Goal: Task Accomplishment & Management: Use online tool/utility

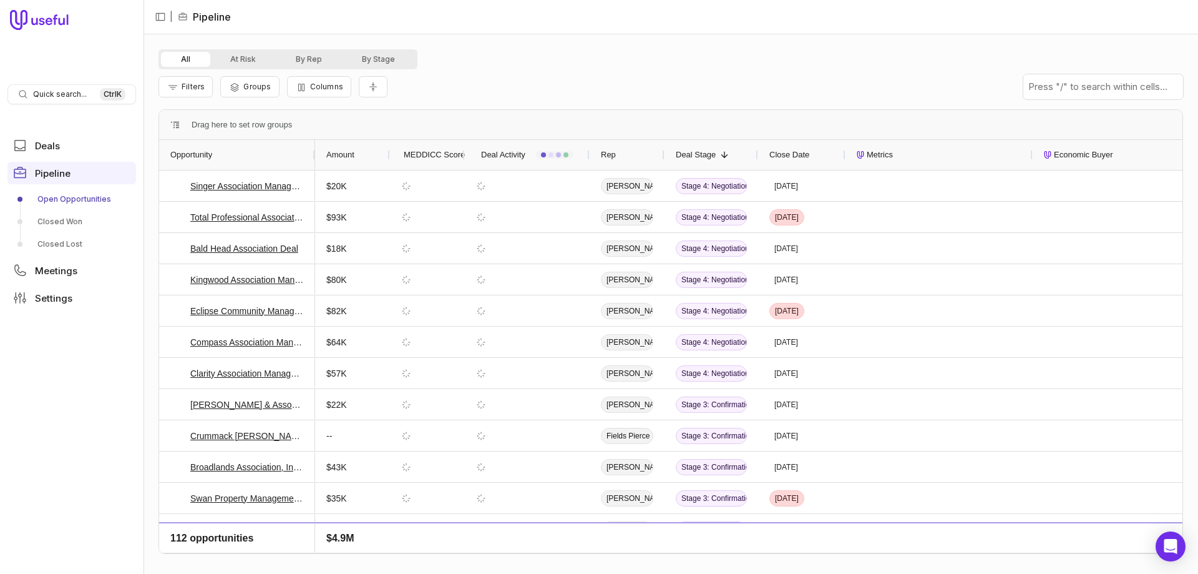
click at [46, 198] on link "Open Opportunities" at bounding box center [71, 199] width 129 height 20
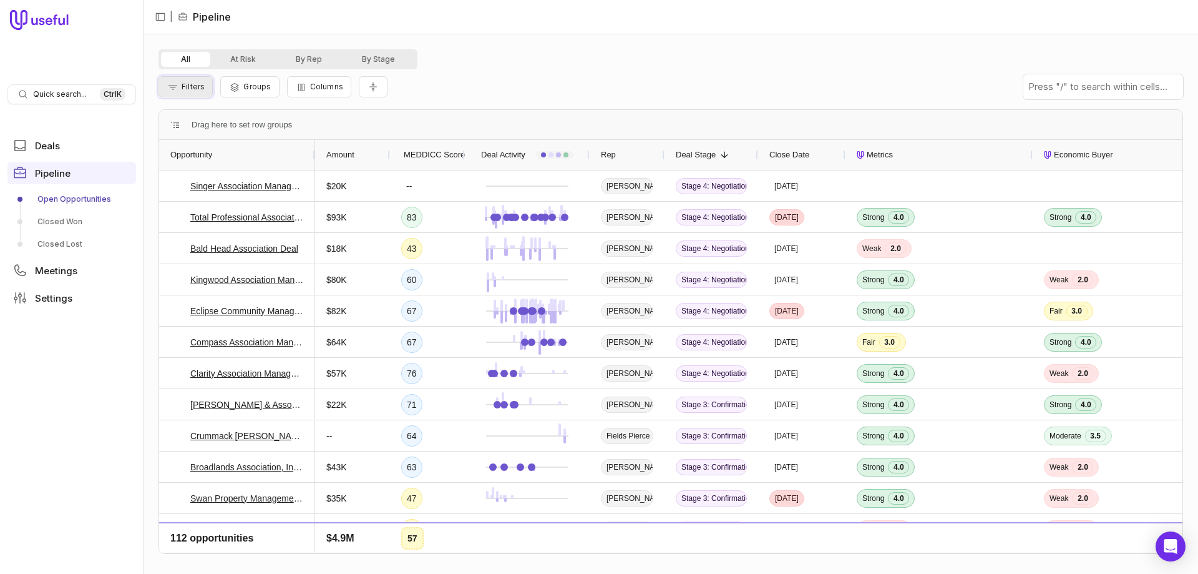
click at [188, 83] on span "Filters" at bounding box center [193, 86] width 23 height 9
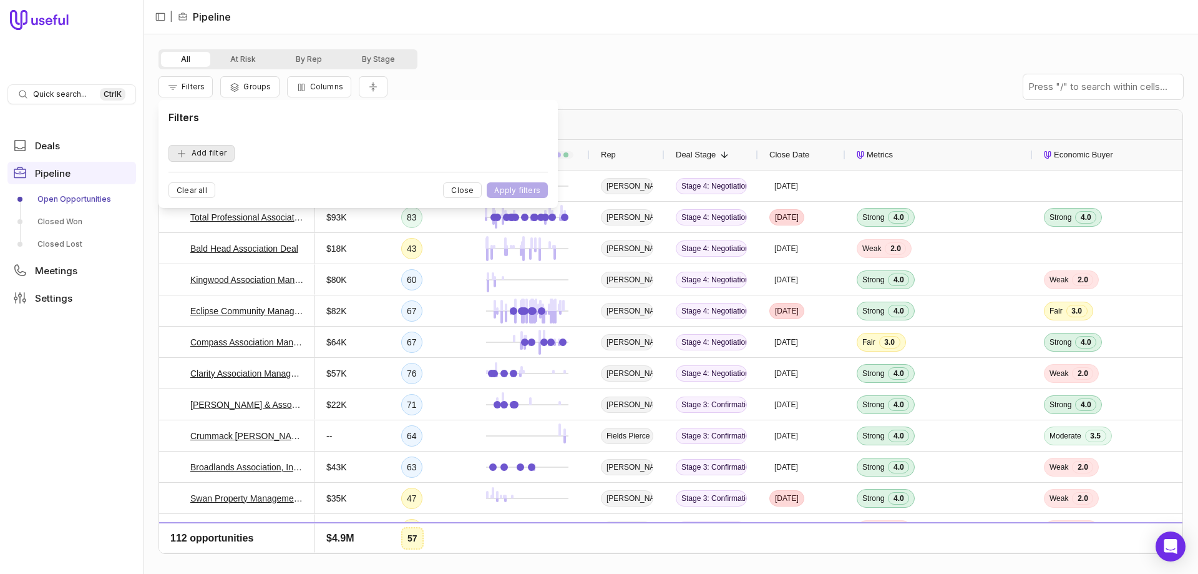
click at [208, 150] on button "Add filter" at bounding box center [202, 153] width 66 height 17
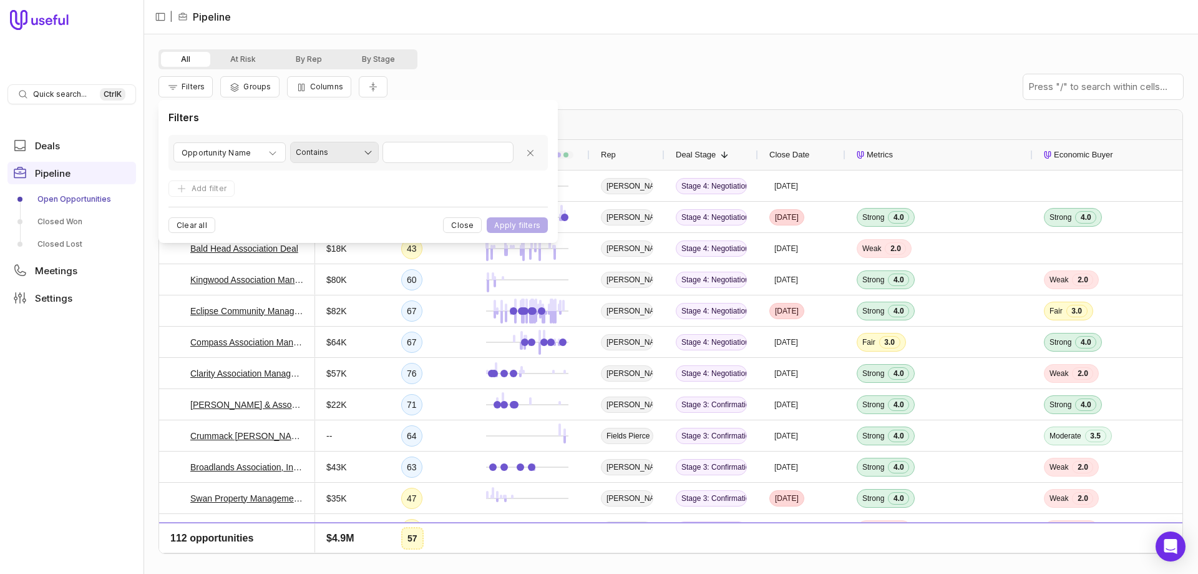
click at [341, 148] on html "Quick search... Ctrl K Deals Pipeline Open Opportunities Closed Won Closed Lost…" at bounding box center [599, 287] width 1198 height 574
click at [274, 172] on html "Quick search... Ctrl K Deals Pipeline Open Opportunities Closed Won Closed Lost…" at bounding box center [599, 287] width 1198 height 574
click at [220, 152] on span "Opportunity Name" at bounding box center [216, 152] width 69 height 15
type input "********"
click at [247, 254] on div "Forecast category" at bounding box center [249, 259] width 144 height 20
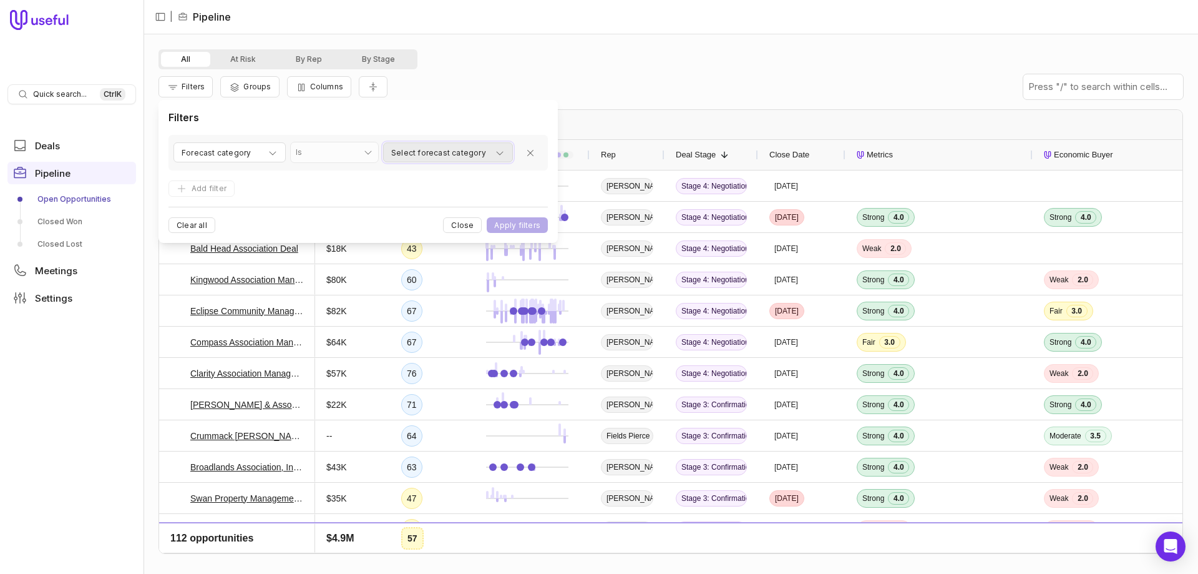
click at [472, 151] on span "Select forecast category" at bounding box center [438, 152] width 95 height 15
click at [391, 247] on div "COMMIT" at bounding box center [428, 241] width 85 height 25
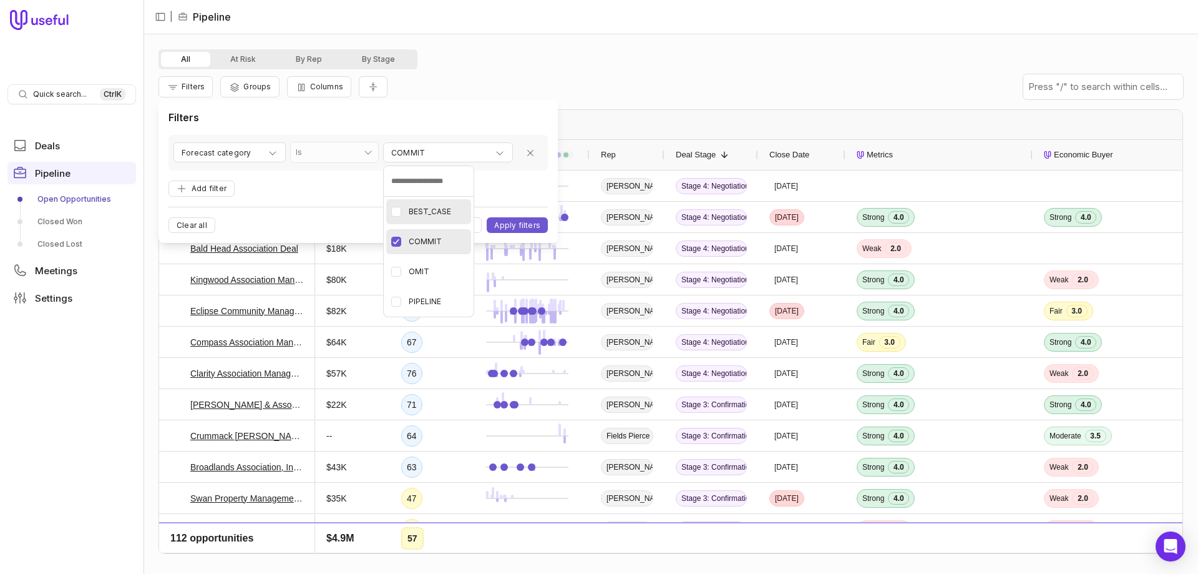
click at [398, 213] on button "button" at bounding box center [396, 212] width 10 height 10
click at [528, 225] on html "Quick search... Ctrl K Deals Pipeline Open Opportunities Closed Won Closed Lost…" at bounding box center [599, 287] width 1198 height 574
click at [193, 187] on button "Add filter" at bounding box center [202, 188] width 66 height 17
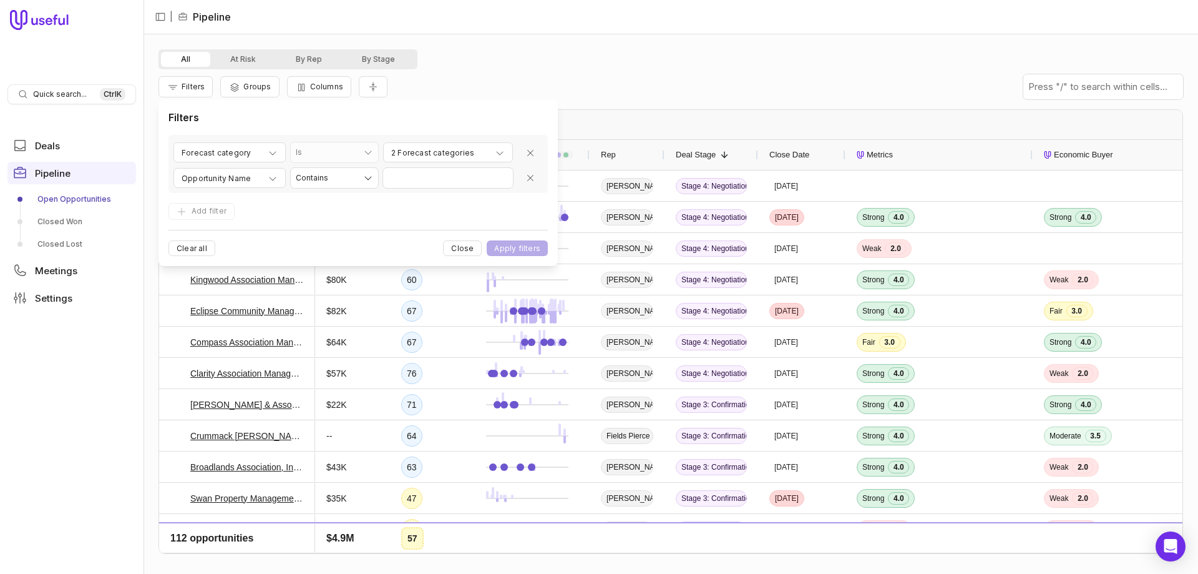
click at [341, 182] on html "Quick search... Ctrl K Deals Pipeline Open Opportunities Closed Won Closed Lost…" at bounding box center [599, 287] width 1198 height 574
click at [237, 182] on html "Quick search... Ctrl K Deals Pipeline Open Opportunities Closed Won Closed Lost…" at bounding box center [599, 287] width 1198 height 574
click at [227, 180] on span "Opportunity Name" at bounding box center [216, 178] width 69 height 15
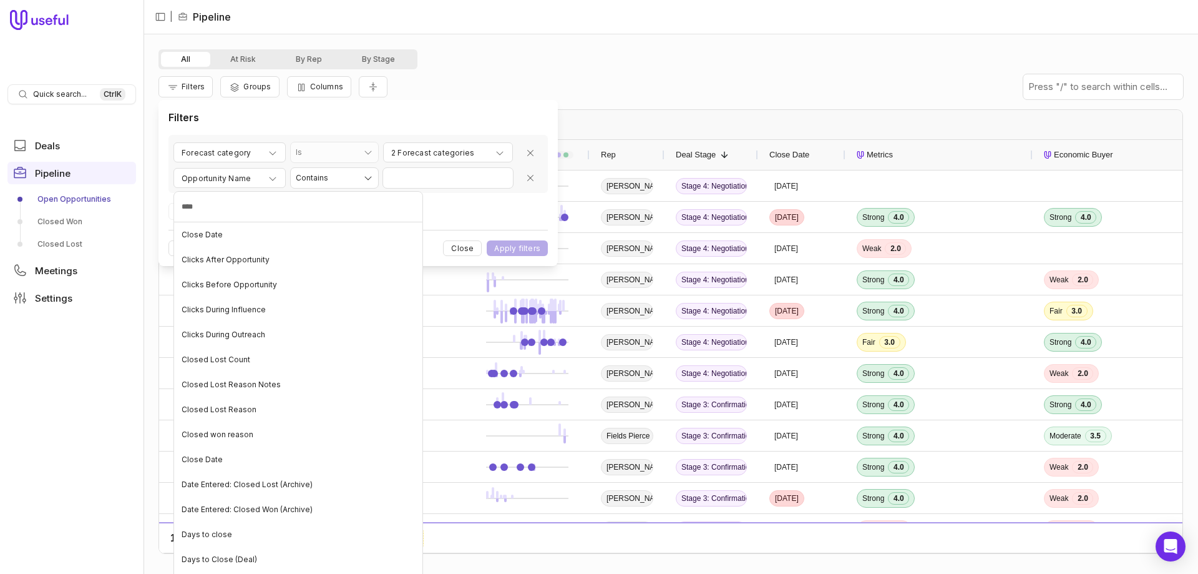
type input "*****"
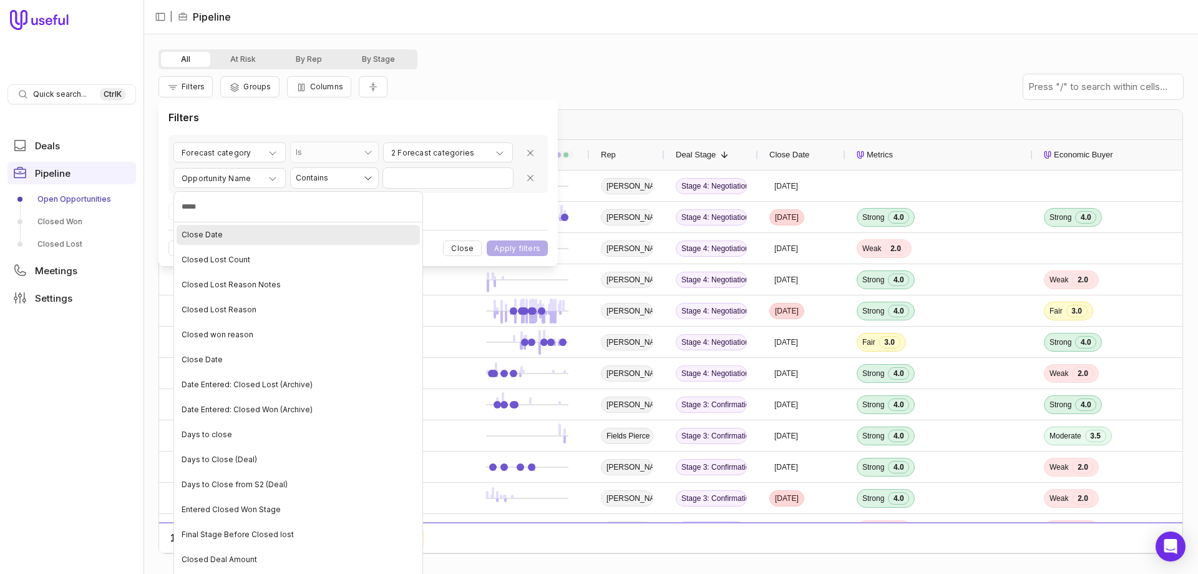
click at [202, 237] on span "Close Date" at bounding box center [202, 235] width 41 height 10
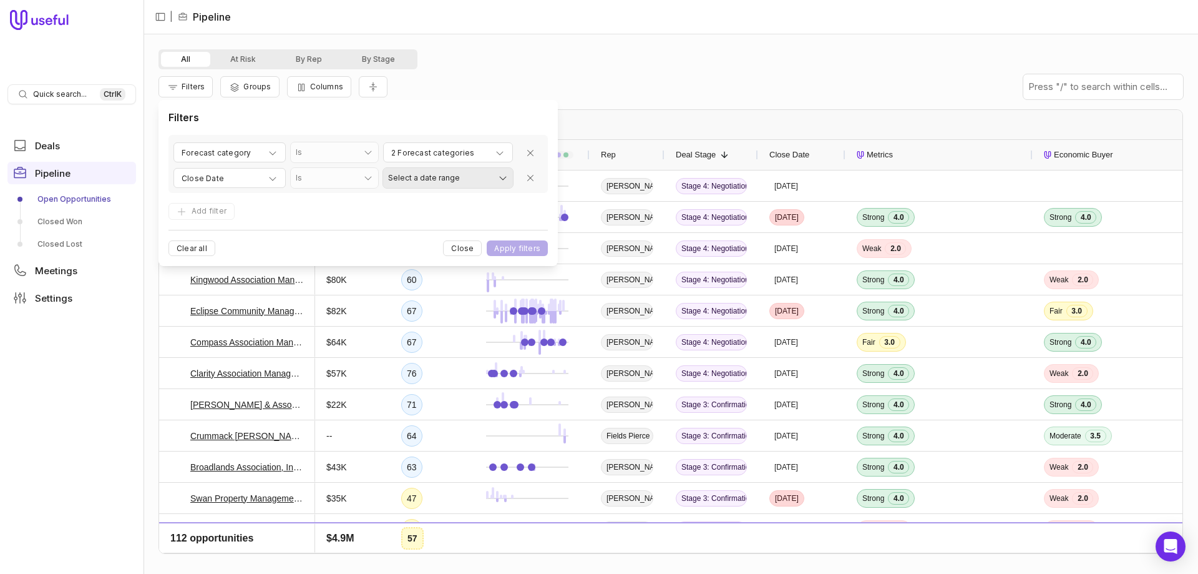
click at [472, 178] on html "Quick search... Ctrl K Deals Pipeline Open Opportunities Closed Won Closed Lost…" at bounding box center [599, 287] width 1198 height 574
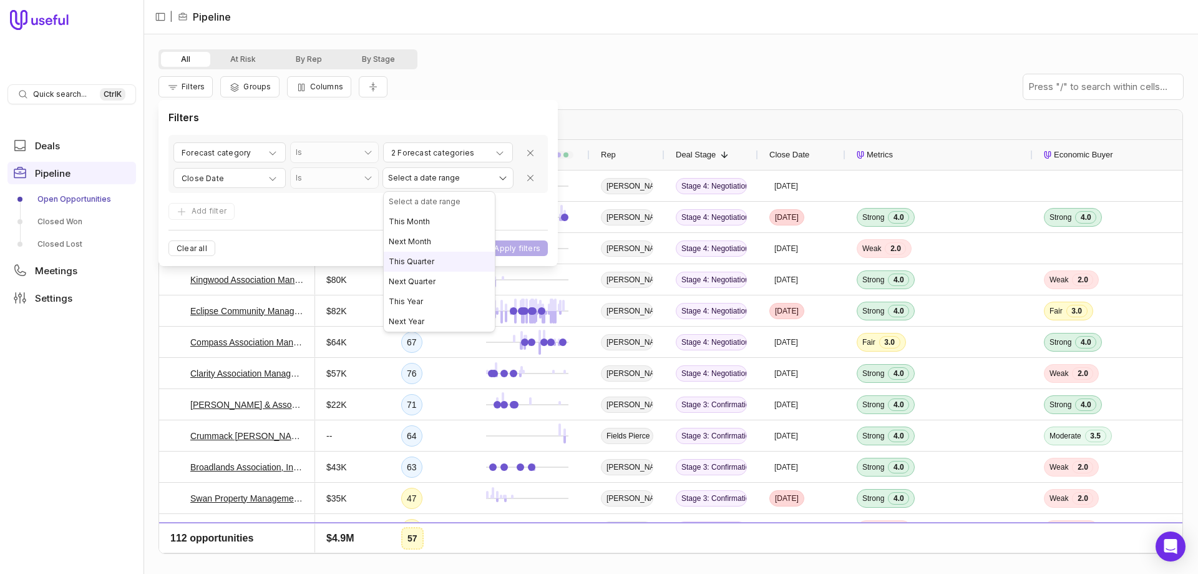
select select "**********"
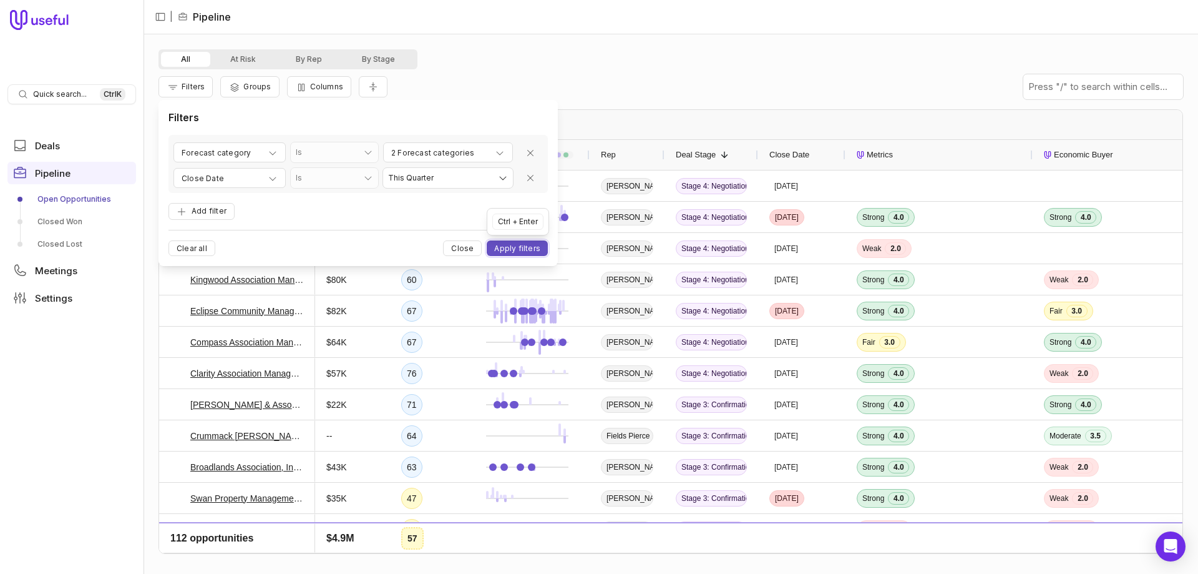
click at [526, 247] on button "Apply filters" at bounding box center [517, 248] width 61 height 16
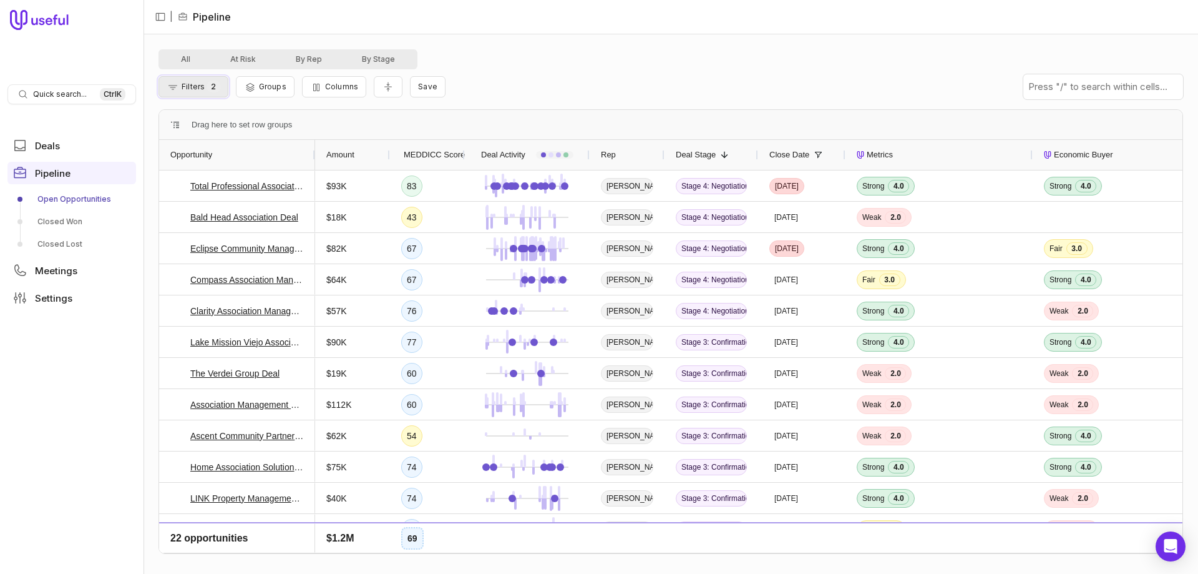
click at [188, 81] on button "Filters 2" at bounding box center [194, 86] width 70 height 21
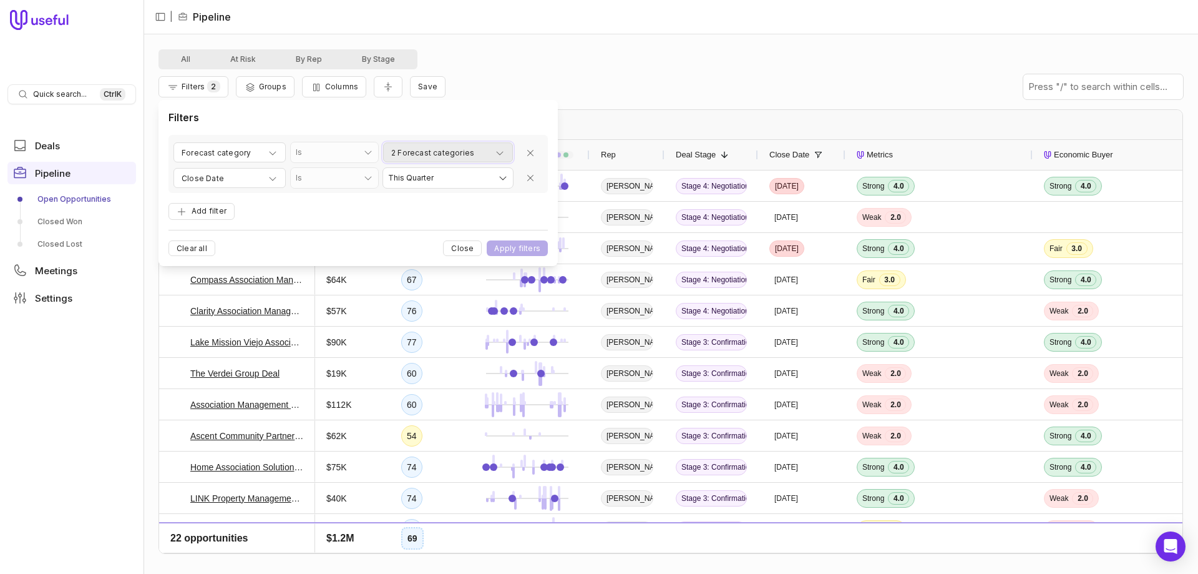
click at [503, 155] on icon "button" at bounding box center [500, 153] width 10 height 10
click at [510, 120] on html "Quick search... Ctrl K Deals Pipeline Open Opportunities Closed Won Closed Lost…" at bounding box center [599, 287] width 1198 height 574
click at [606, 61] on div "All At Risk By Rep By Stage" at bounding box center [671, 59] width 1025 height 20
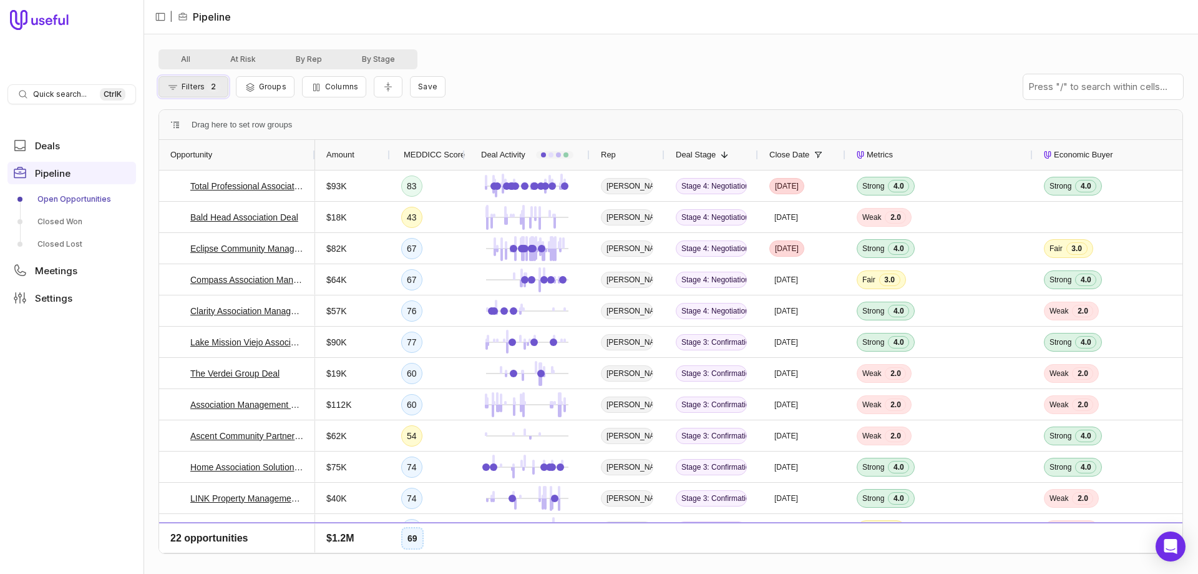
click at [200, 89] on span "Filters" at bounding box center [193, 86] width 23 height 9
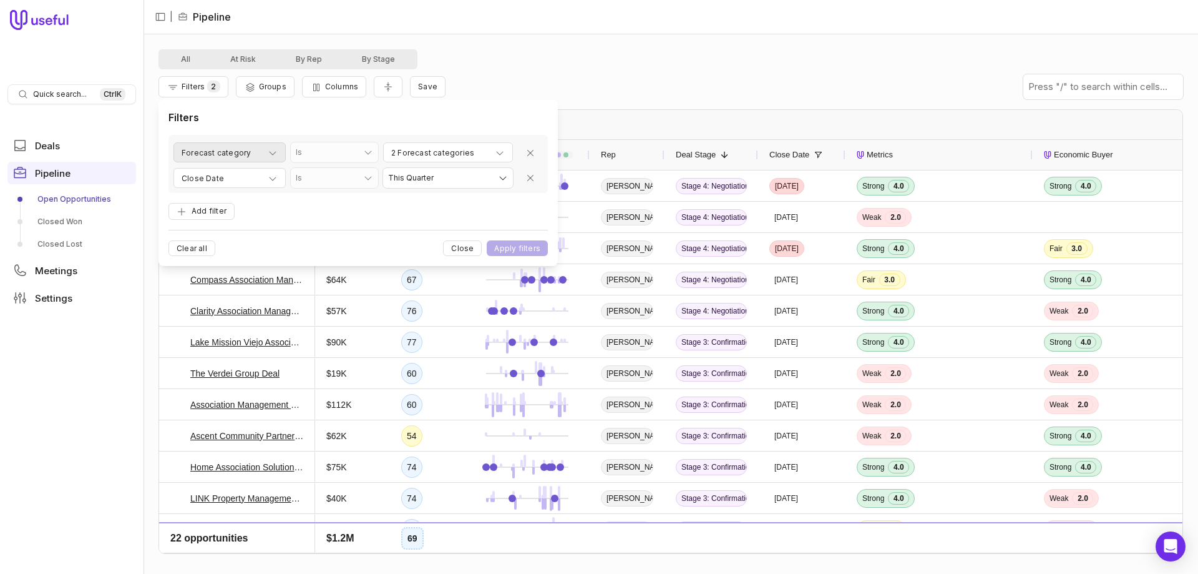
click at [230, 150] on span "Forecast category" at bounding box center [216, 152] width 69 height 15
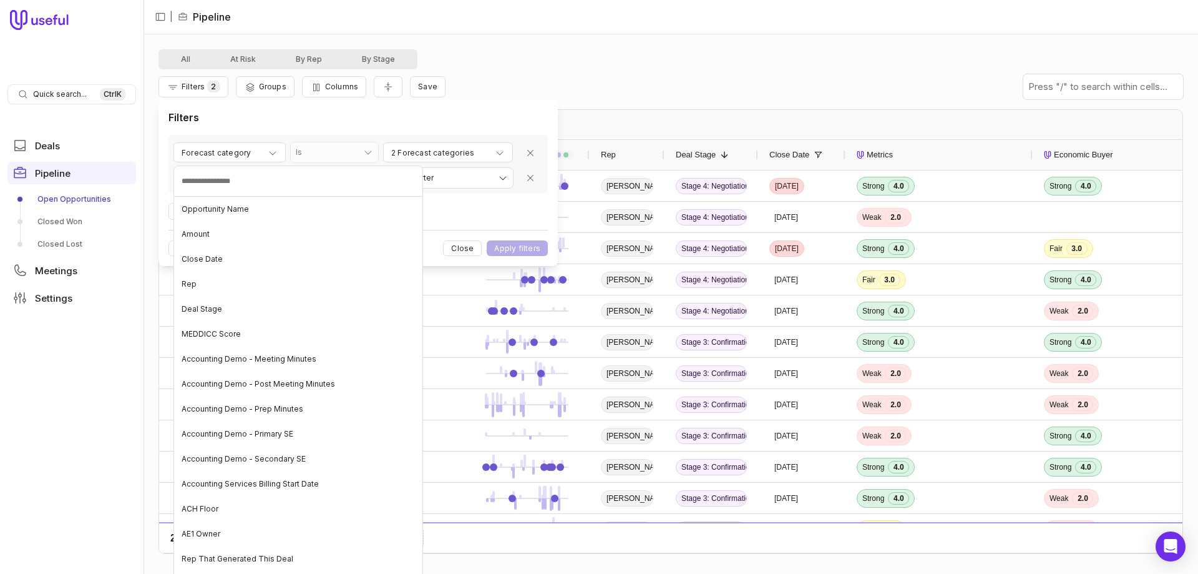
click at [429, 116] on html "Quick search... Ctrl K Deals Pipeline Open Opportunities Closed Won Closed Lost…" at bounding box center [599, 287] width 1198 height 574
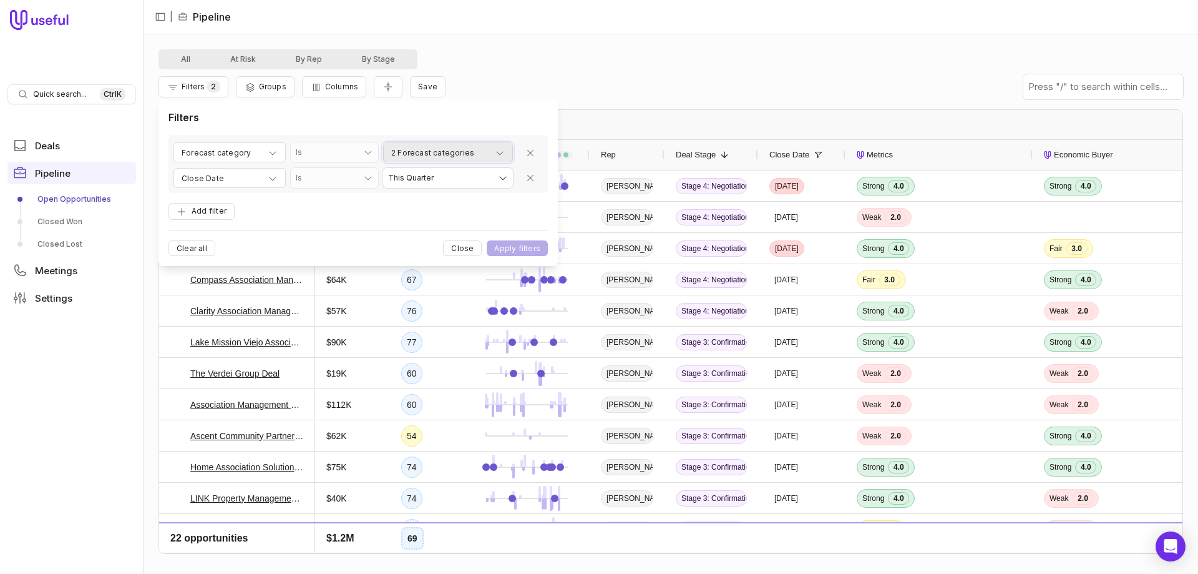
click at [457, 154] on span "2 Forecast categories" at bounding box center [432, 152] width 83 height 15
click at [269, 197] on html "Quick search... Ctrl K Deals Pipeline Open Opportunities Closed Won Closed Lost…" at bounding box center [599, 287] width 1198 height 574
click at [645, 70] on div "Filters 2 Groups Columns Save" at bounding box center [671, 86] width 1025 height 35
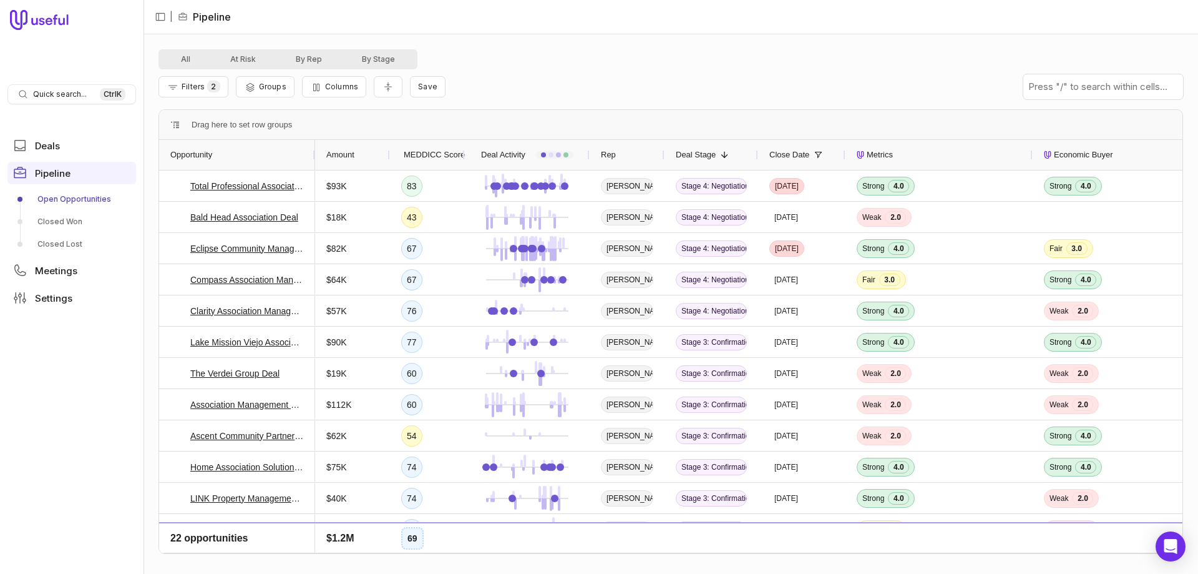
click at [424, 154] on span "MEDDICC Score" at bounding box center [434, 154] width 61 height 15
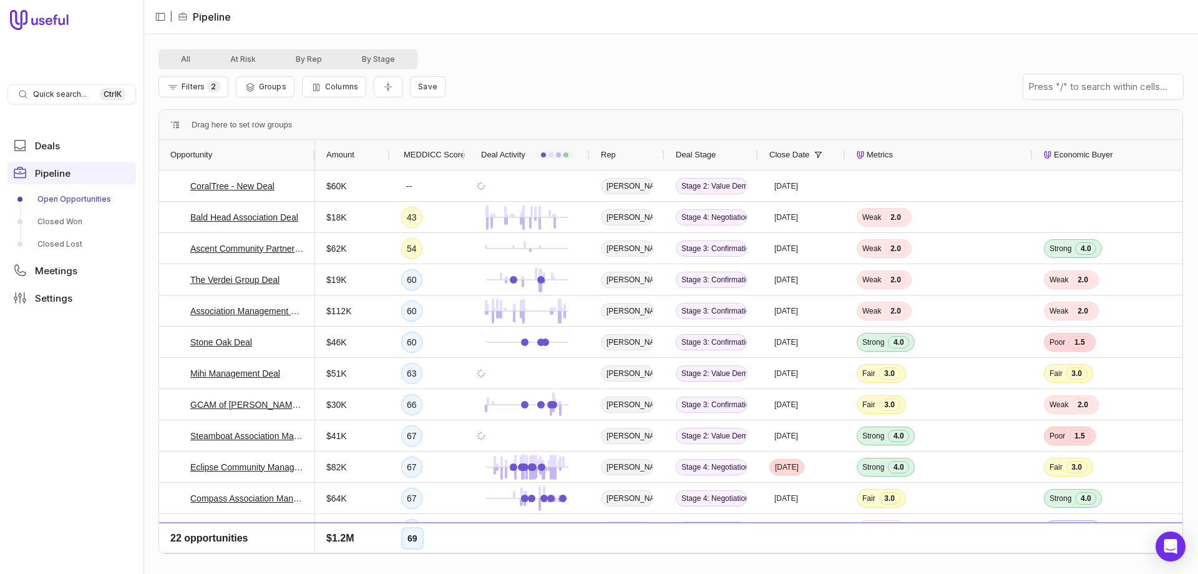
click at [424, 156] on span "MEDDICC Score" at bounding box center [434, 154] width 61 height 15
